Goal: Task Accomplishment & Management: Manage account settings

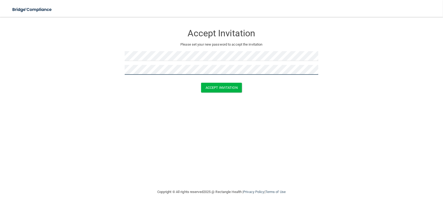
click at [201, 83] on button "Accept Invitation" at bounding box center [221, 88] width 41 height 10
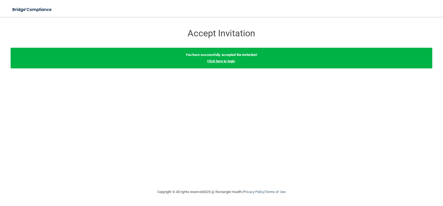
click at [217, 62] on link "Click here to login" at bounding box center [221, 61] width 28 height 4
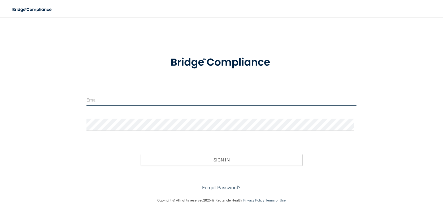
type input "[EMAIL_ADDRESS][DOMAIN_NAME]"
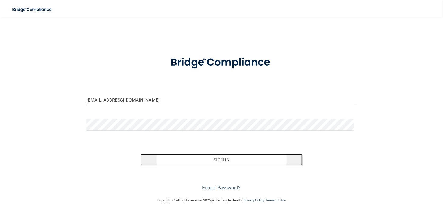
click at [190, 159] on button "Sign In" at bounding box center [222, 160] width 162 height 12
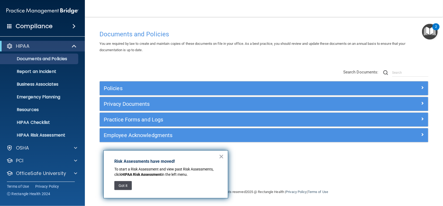
click at [124, 183] on button "Got it" at bounding box center [122, 185] width 17 height 9
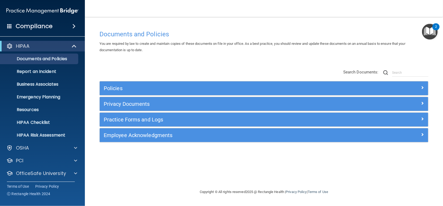
click at [72, 26] on span at bounding box center [73, 26] width 3 height 6
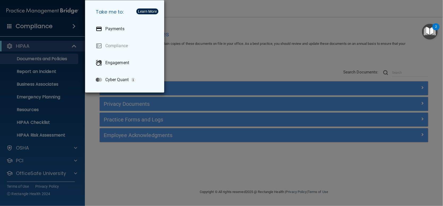
click at [64, 27] on div "Take me to: Payments Compliance Engagement Cyber Quant" at bounding box center [221, 103] width 443 height 206
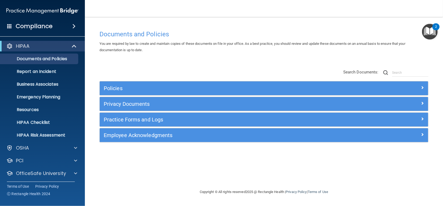
click at [72, 22] on div "Compliance" at bounding box center [42, 26] width 85 height 12
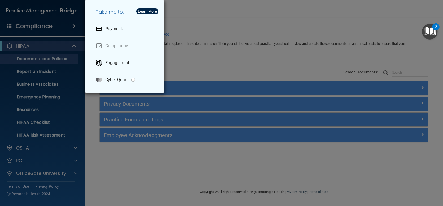
click at [134, 79] on img "button" at bounding box center [133, 80] width 4 height 4
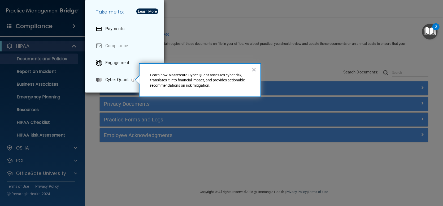
click at [63, 20] on div "Take me to: Payments Compliance Engagement Cyber Quant" at bounding box center [221, 103] width 443 height 206
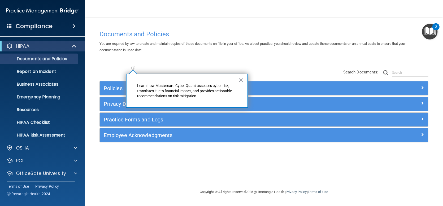
click at [8, 25] on span at bounding box center [9, 26] width 5 height 5
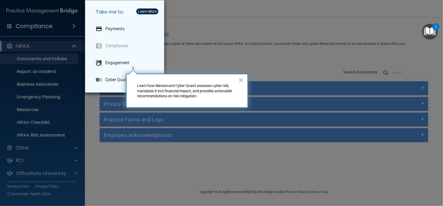
click at [8, 25] on div "Take me to: Payments Compliance Engagement Cyber Quant" at bounding box center [221, 103] width 443 height 206
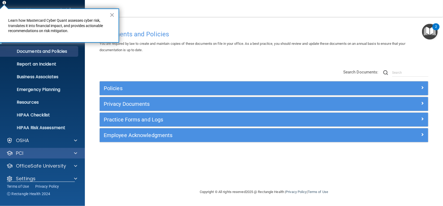
scroll to position [14, 0]
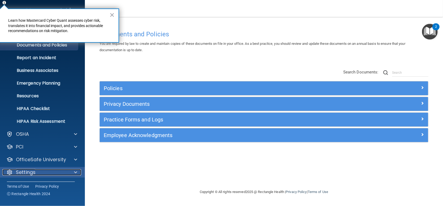
click at [71, 172] on div at bounding box center [74, 172] width 13 height 6
click at [110, 14] on button "×" at bounding box center [111, 15] width 5 height 8
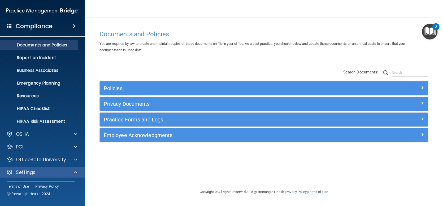
click at [76, 176] on div "Settings" at bounding box center [42, 172] width 85 height 11
click at [11, 171] on div at bounding box center [9, 172] width 6 height 6
click at [29, 168] on div "Settings" at bounding box center [42, 172] width 85 height 11
click at [435, 27] on div "2" at bounding box center [436, 30] width 2 height 7
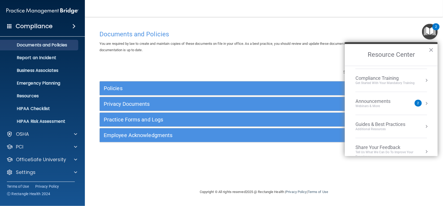
scroll to position [75, 0]
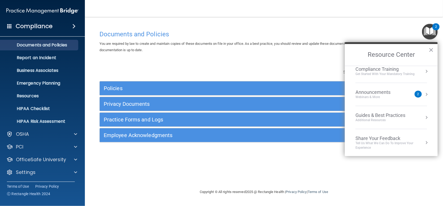
click at [383, 97] on div "Webinars & More" at bounding box center [378, 97] width 46 height 5
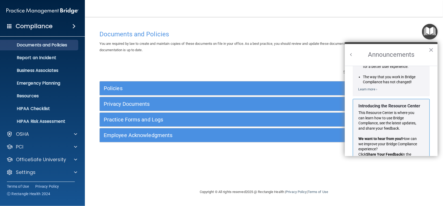
scroll to position [60, 0]
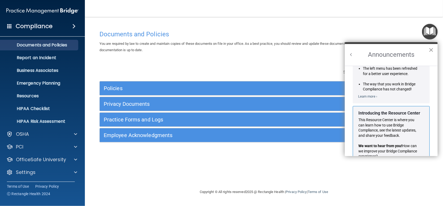
click at [433, 51] on button "×" at bounding box center [430, 50] width 5 height 8
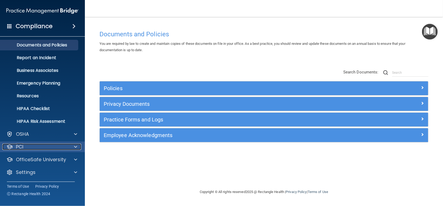
click at [73, 148] on div at bounding box center [74, 147] width 13 height 6
click at [68, 148] on div at bounding box center [74, 147] width 13 height 6
click at [75, 149] on span at bounding box center [75, 147] width 3 height 6
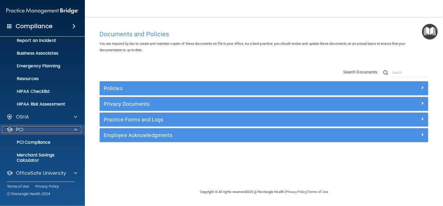
scroll to position [40, 0]
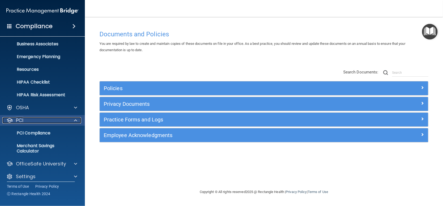
click at [76, 122] on span at bounding box center [75, 120] width 3 height 6
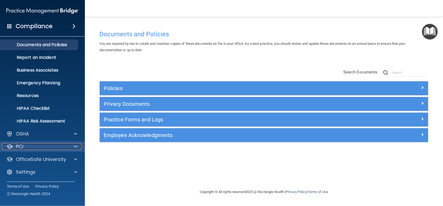
scroll to position [14, 0]
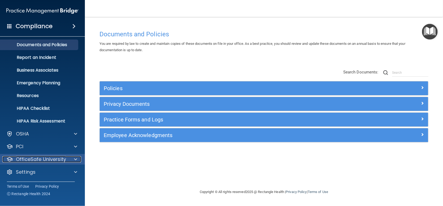
click at [74, 160] on span at bounding box center [75, 159] width 3 height 6
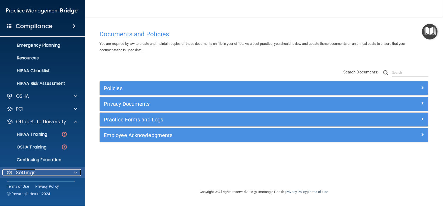
click at [72, 169] on div at bounding box center [74, 172] width 13 height 6
click at [75, 171] on span at bounding box center [75, 172] width 3 height 6
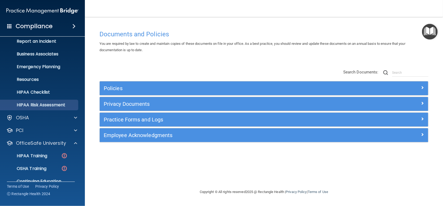
scroll to position [0, 0]
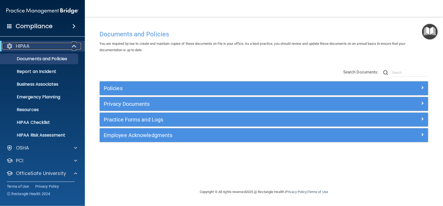
click at [9, 43] on div at bounding box center [9, 46] width 6 height 6
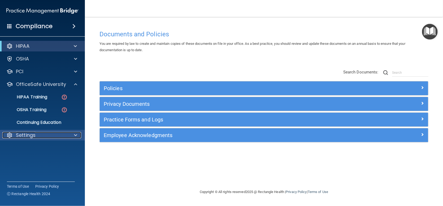
click at [75, 132] on span at bounding box center [75, 135] width 3 height 6
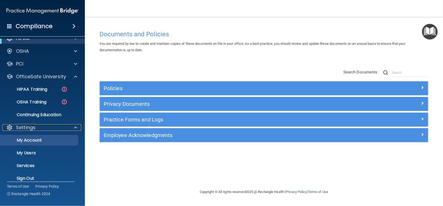
scroll to position [14, 0]
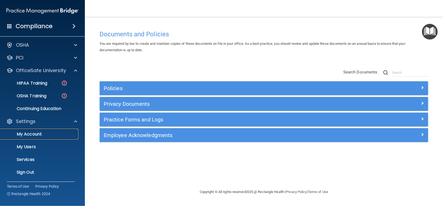
click at [33, 134] on p "My Account" at bounding box center [39, 134] width 72 height 5
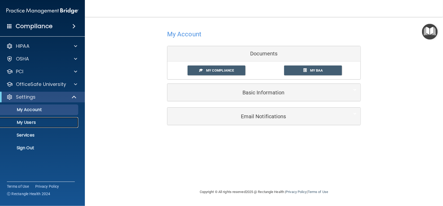
click at [32, 122] on p "My Users" at bounding box center [39, 122] width 72 height 5
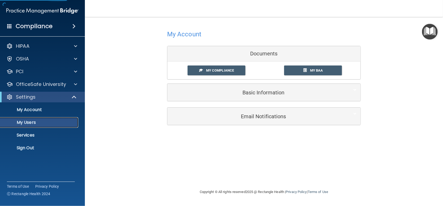
select select "20"
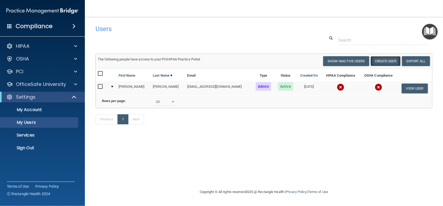
click at [376, 62] on button "Create User" at bounding box center [385, 61] width 30 height 10
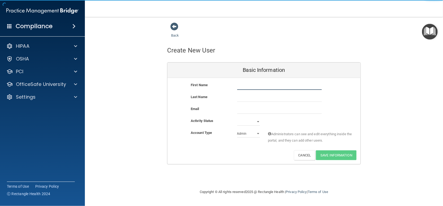
click at [244, 83] on input "text" at bounding box center [279, 86] width 85 height 8
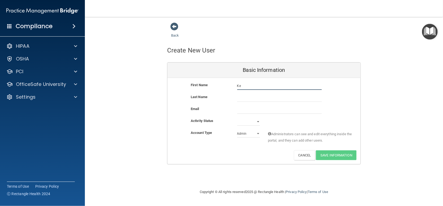
type input "K"
type input "[PERSON_NAME]"
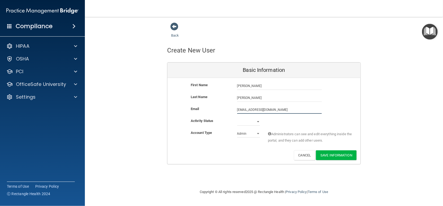
type input "[EMAIL_ADDRESS][DOMAIN_NAME]"
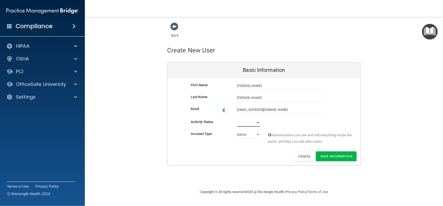
click at [257, 121] on select "Active Inactive" at bounding box center [248, 123] width 23 height 8
select select "active"
click at [237, 118] on select "Active Inactive" at bounding box center [248, 122] width 23 height 8
click at [258, 135] on select "Admin Member" at bounding box center [248, 134] width 23 height 8
select select "practice_member"
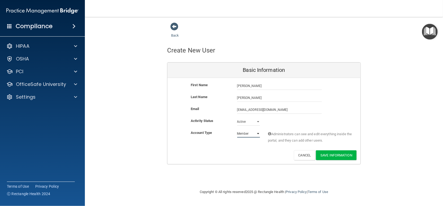
click at [237, 130] on select "Admin Member" at bounding box center [248, 134] width 23 height 8
click at [325, 155] on button "Save Information" at bounding box center [336, 155] width 41 height 10
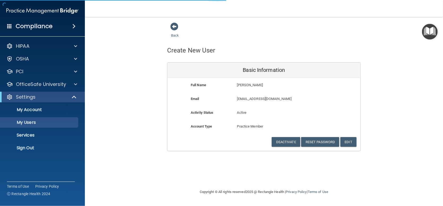
select select "20"
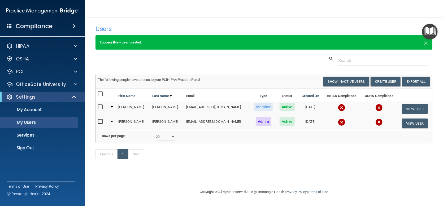
click at [338, 108] on img at bounding box center [341, 107] width 7 height 7
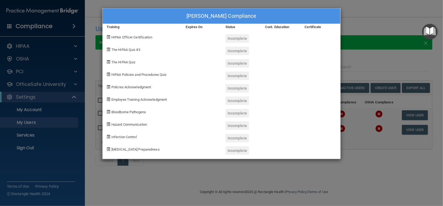
click at [364, 16] on div "[PERSON_NAME] Compliance Training Expires On Status Cont. Education Certificate…" at bounding box center [221, 103] width 443 height 206
